Goal: Information Seeking & Learning: Learn about a topic

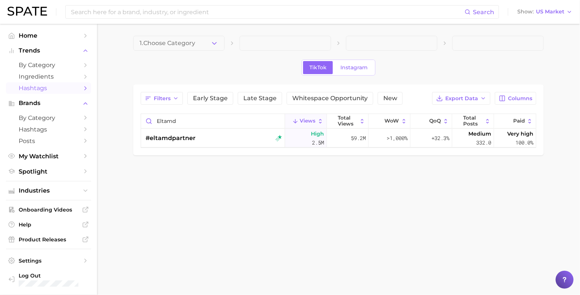
click at [182, 17] on input at bounding box center [267, 12] width 394 height 13
type input "ㄹ"
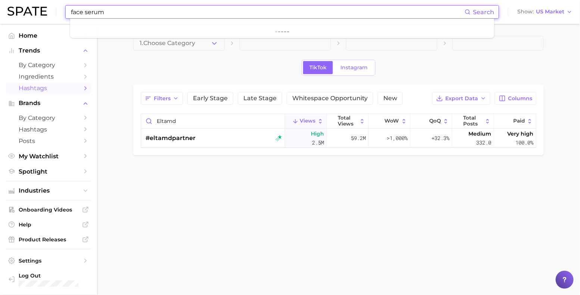
type input "face serum"
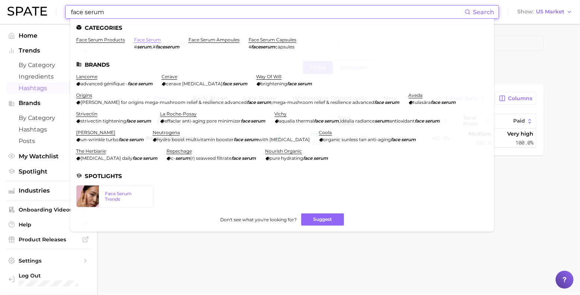
click at [159, 42] on link "face serum" at bounding box center [147, 40] width 27 height 6
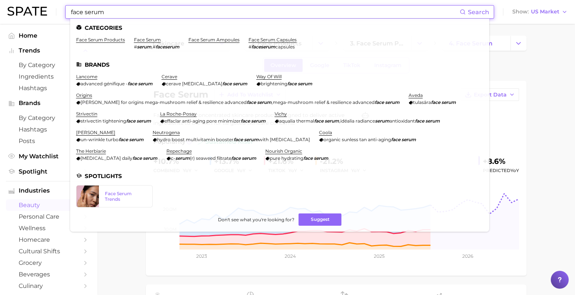
click at [232, 12] on input "face serum" at bounding box center [264, 12] width 389 height 13
paste input "hockey"
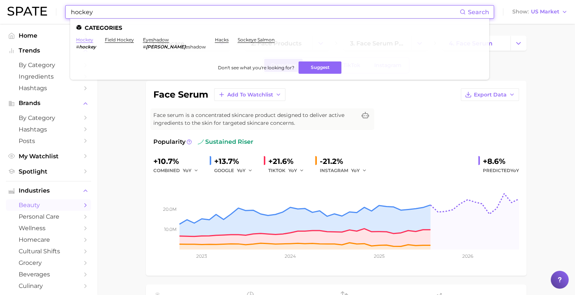
type input "hockey"
click at [89, 38] on link "hockey" at bounding box center [84, 40] width 17 height 6
